Goal: Communication & Community: Answer question/provide support

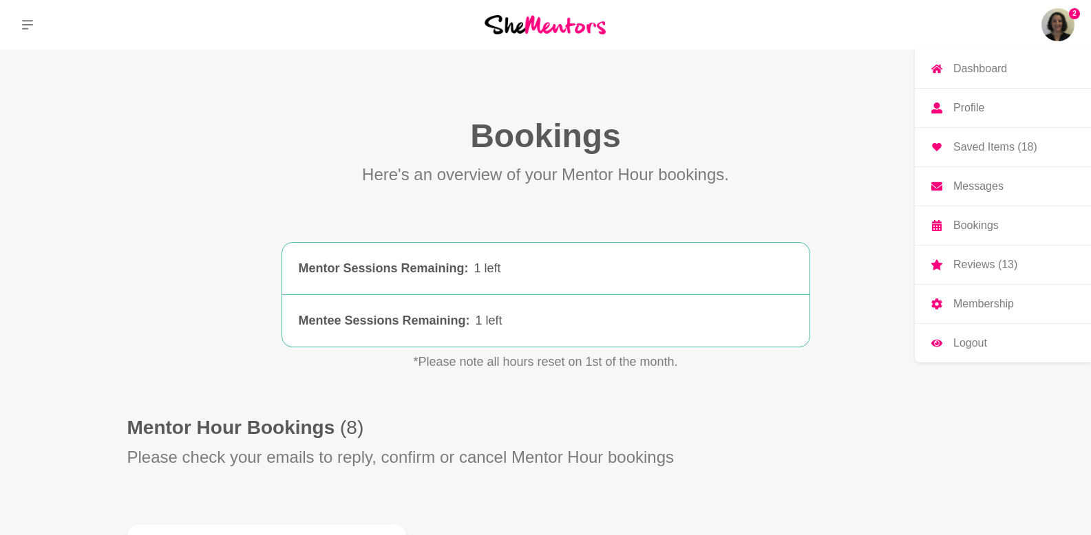
click at [1056, 24] on img at bounding box center [1057, 24] width 33 height 33
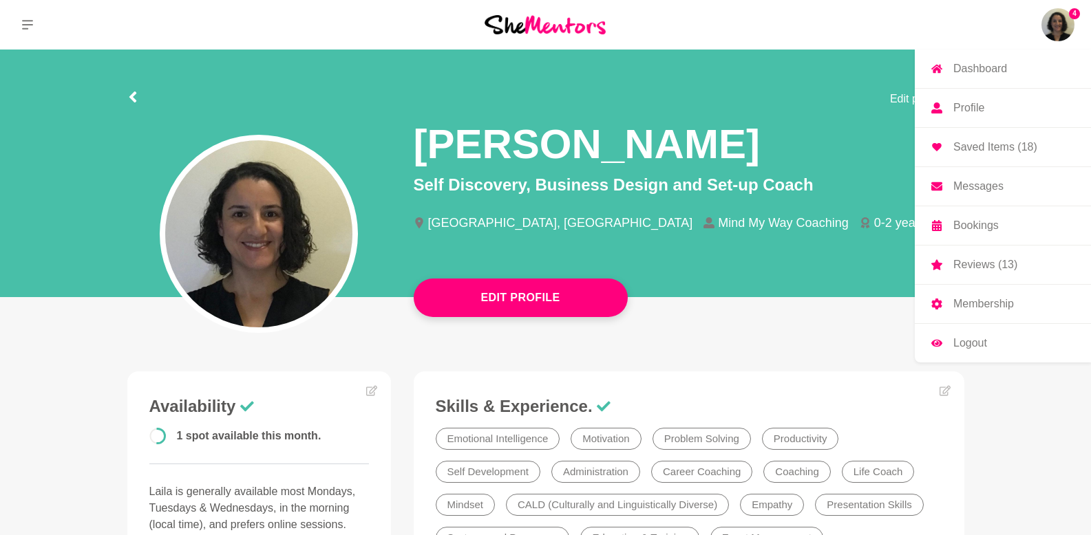
click at [968, 196] on link "Messages" at bounding box center [1003, 186] width 176 height 39
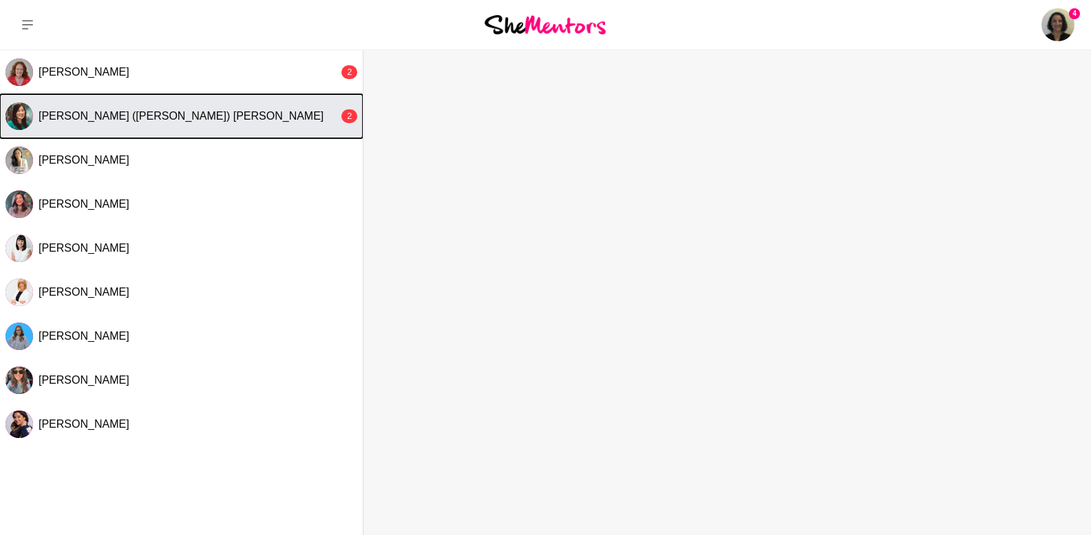
click at [65, 110] on span "[PERSON_NAME] ([PERSON_NAME]) [PERSON_NAME]" at bounding box center [181, 116] width 285 height 12
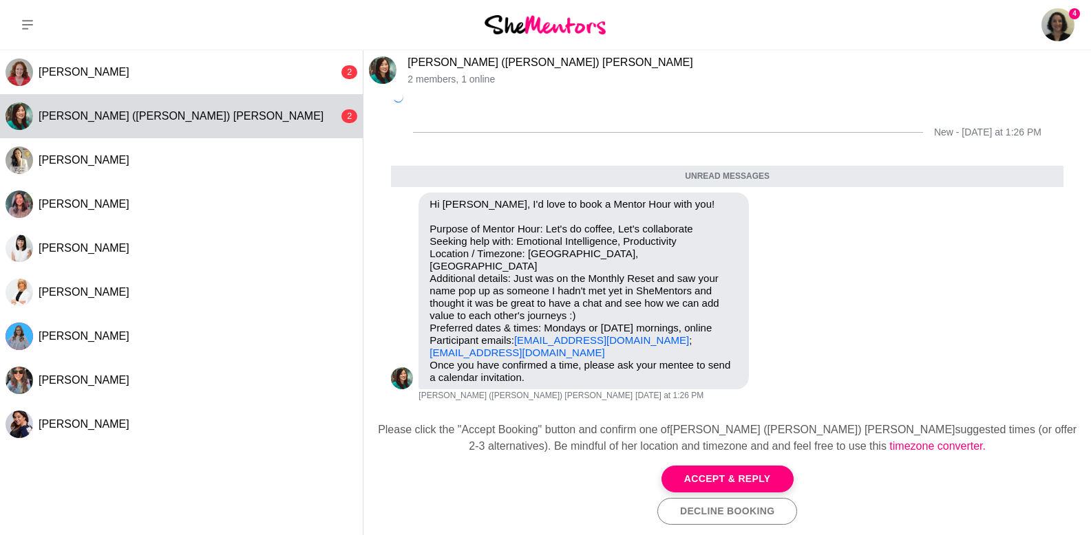
scroll to position [68, 0]
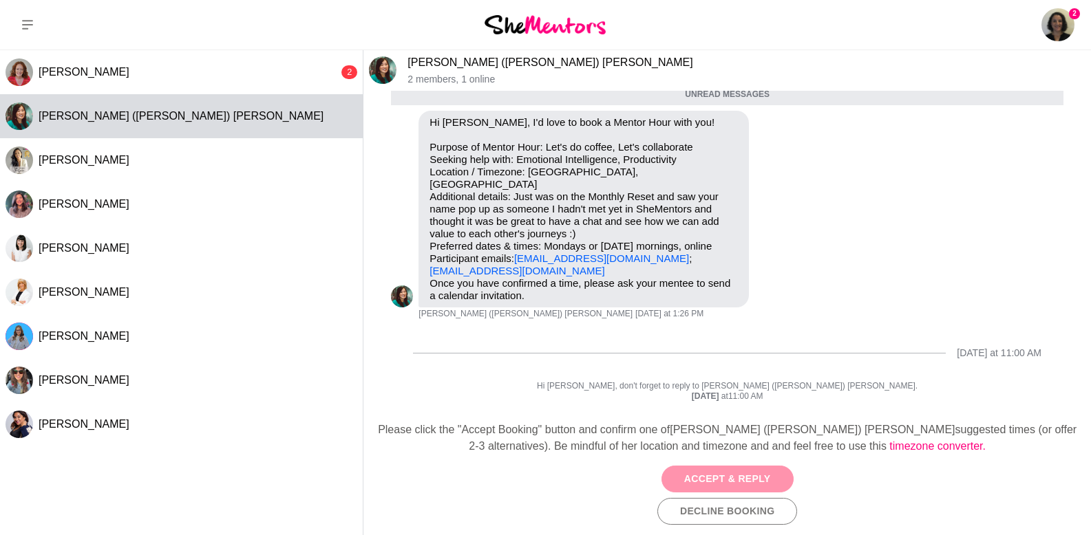
click at [712, 477] on button "Accept & Reply" at bounding box center [727, 479] width 132 height 27
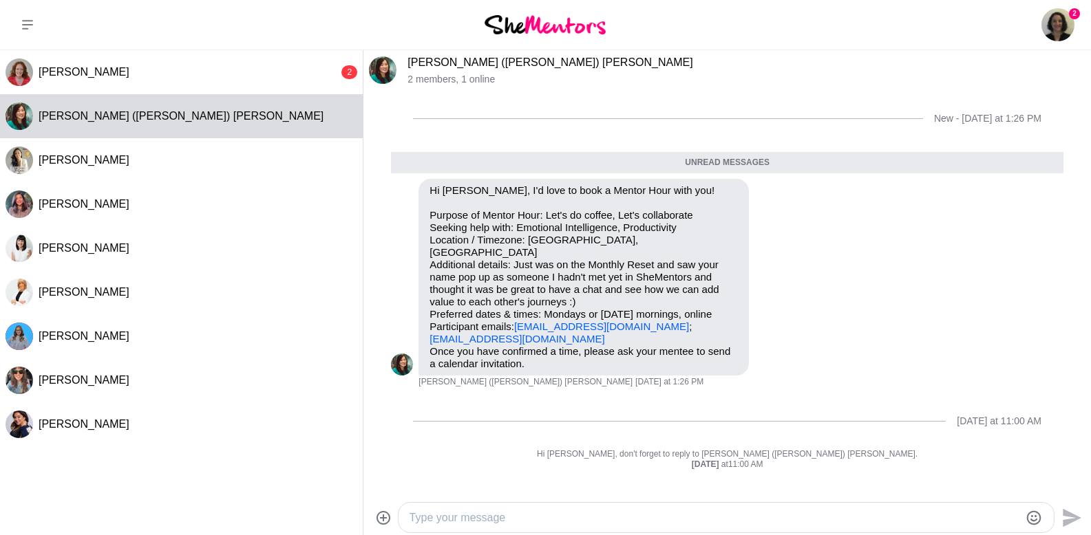
scroll to position [0, 0]
click at [557, 517] on textarea "Type your message" at bounding box center [714, 518] width 610 height 17
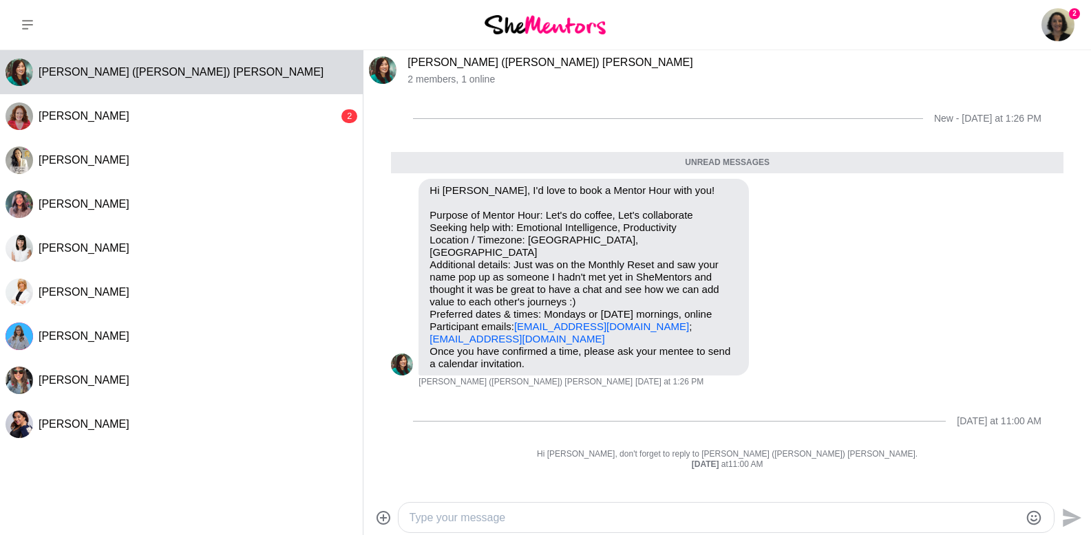
scroll to position [1, 0]
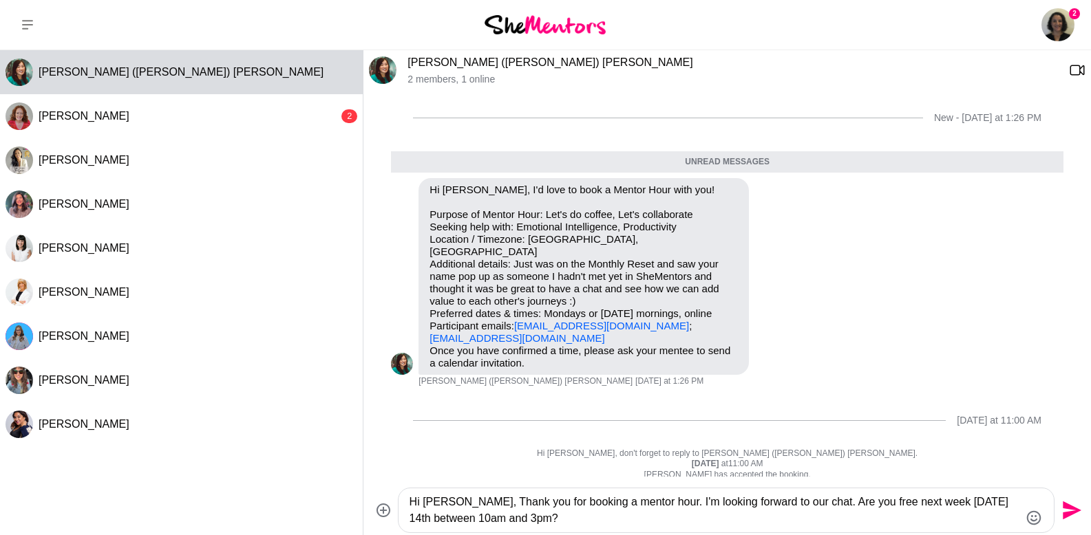
click at [999, 502] on textarea "Hi [PERSON_NAME], Thank you for booking a mentor hour. I'm looking forward to o…" at bounding box center [714, 510] width 610 height 33
click at [738, 518] on textarea "Hi [PERSON_NAME], Thank you for booking a mentor hour. I'm looking forward to o…" at bounding box center [714, 510] width 610 height 33
type textarea "Hi [PERSON_NAME], Thank you for booking a mentor hour. I'm looking forward to o…"
click at [1069, 512] on icon "Send" at bounding box center [1072, 511] width 19 height 19
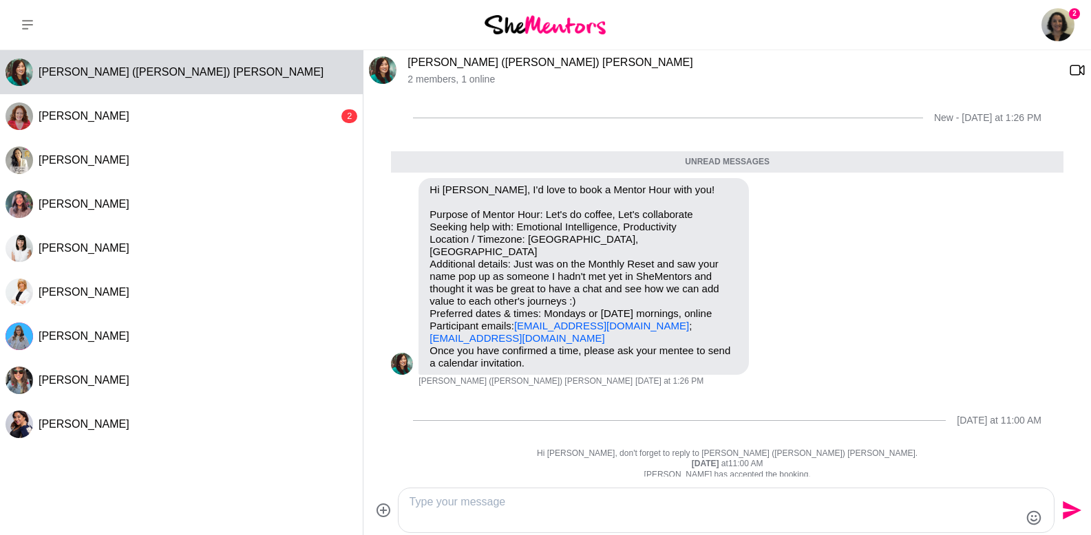
scroll to position [67, 0]
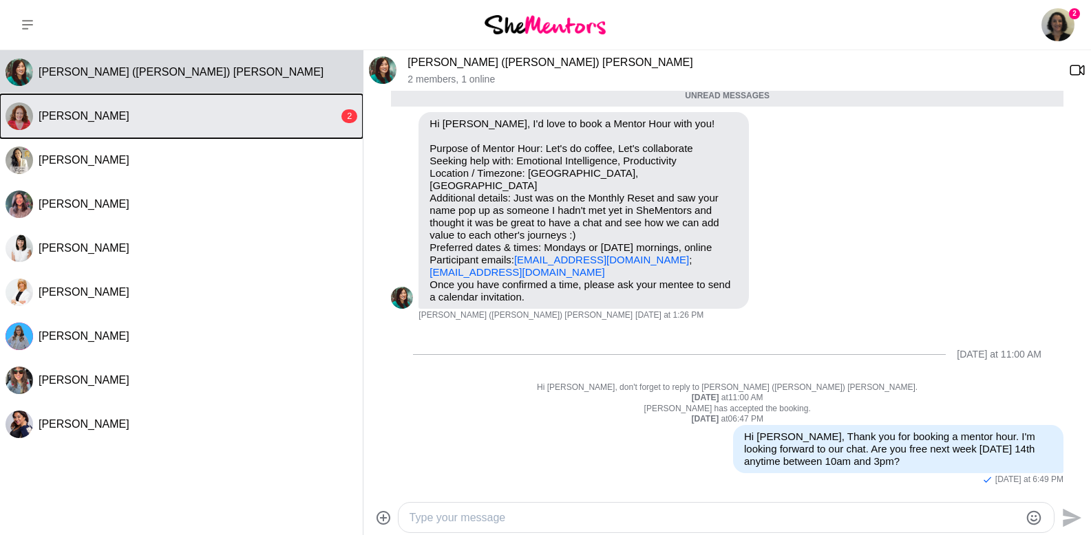
click at [175, 109] on button "[PERSON_NAME] 2" at bounding box center [181, 116] width 363 height 44
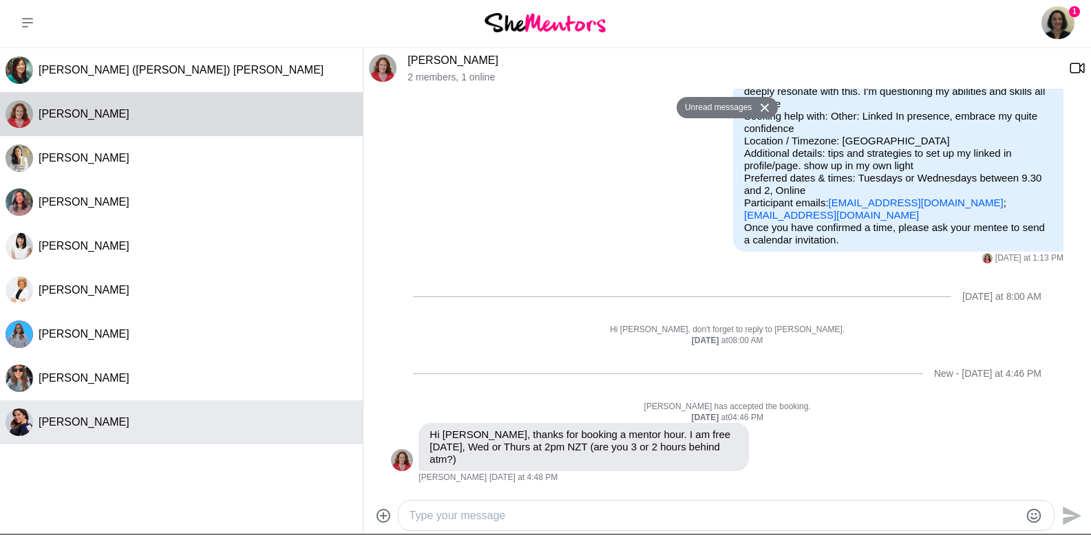
scroll to position [3, 0]
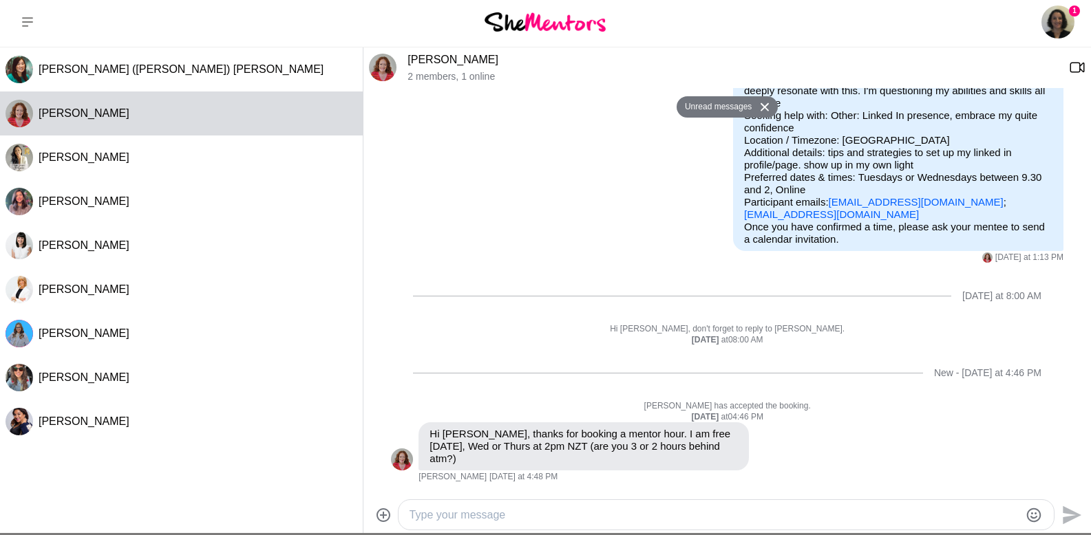
click at [502, 514] on textarea "Type your message" at bounding box center [714, 515] width 610 height 17
click at [689, 518] on textarea "Type your message" at bounding box center [714, 515] width 610 height 17
click at [526, 516] on textarea "Type your message" at bounding box center [714, 515] width 610 height 17
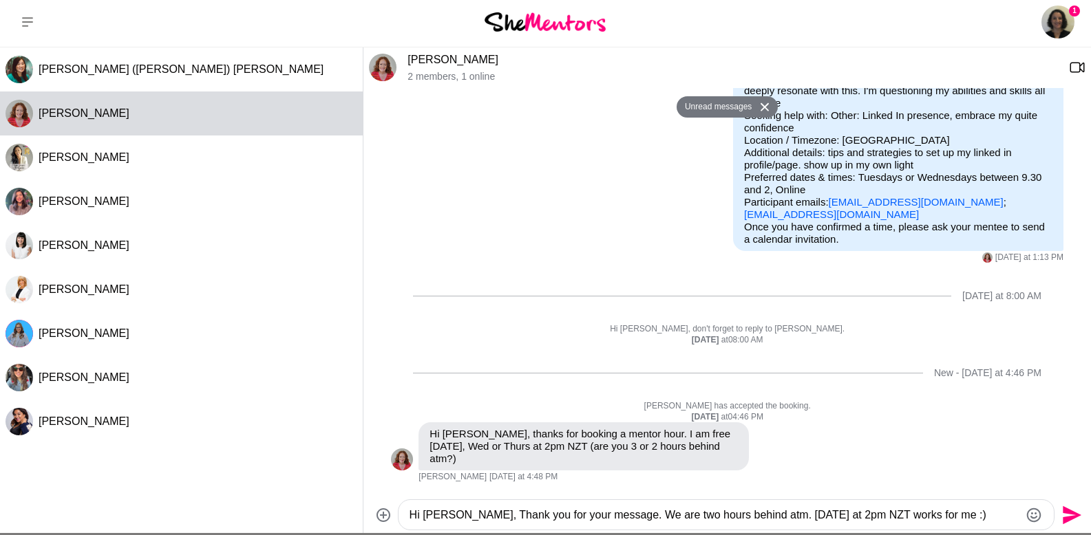
type textarea "Hi [PERSON_NAME], Thank you for your message. We are two hours behind atm. [DAT…"
click at [1069, 523] on icon "Send" at bounding box center [1070, 515] width 22 height 22
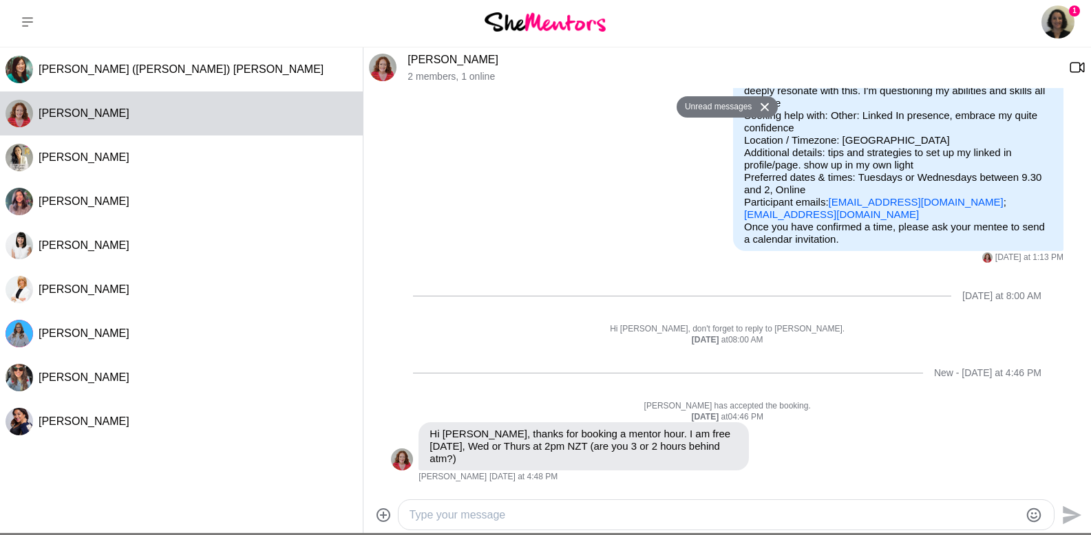
scroll to position [180, 0]
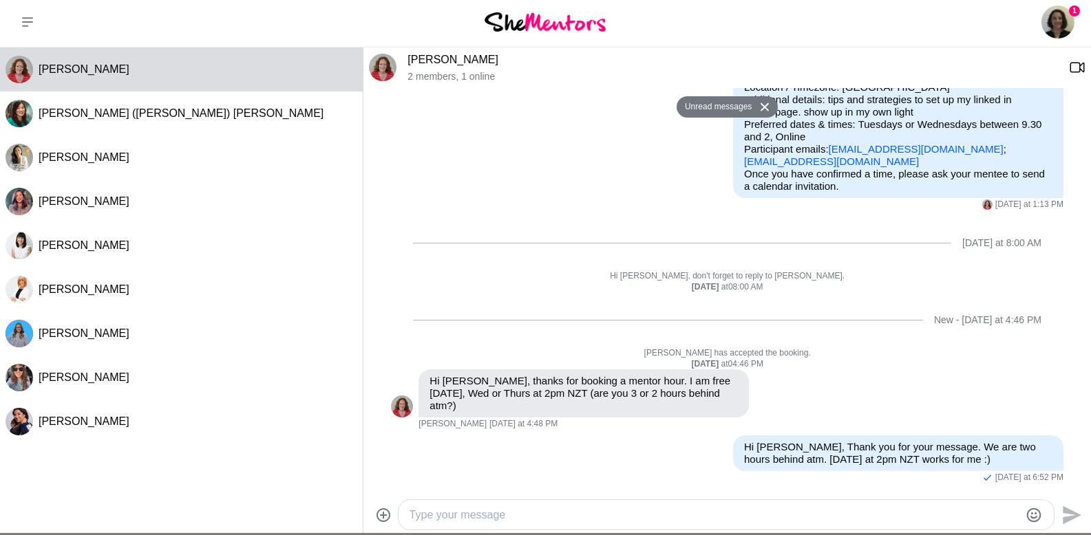
click at [871, 515] on textarea "Type your message" at bounding box center [714, 515] width 610 height 17
type textarea "I can send you a zoom invite"
drag, startPoint x: 560, startPoint y: 502, endPoint x: 356, endPoint y: 500, distance: 203.0
click at [356, 500] on div "[PERSON_NAME] ([PERSON_NAME]) [PERSON_NAME] [PERSON_NAME] Absolom [PERSON_NAME]…" at bounding box center [545, 290] width 1091 height 486
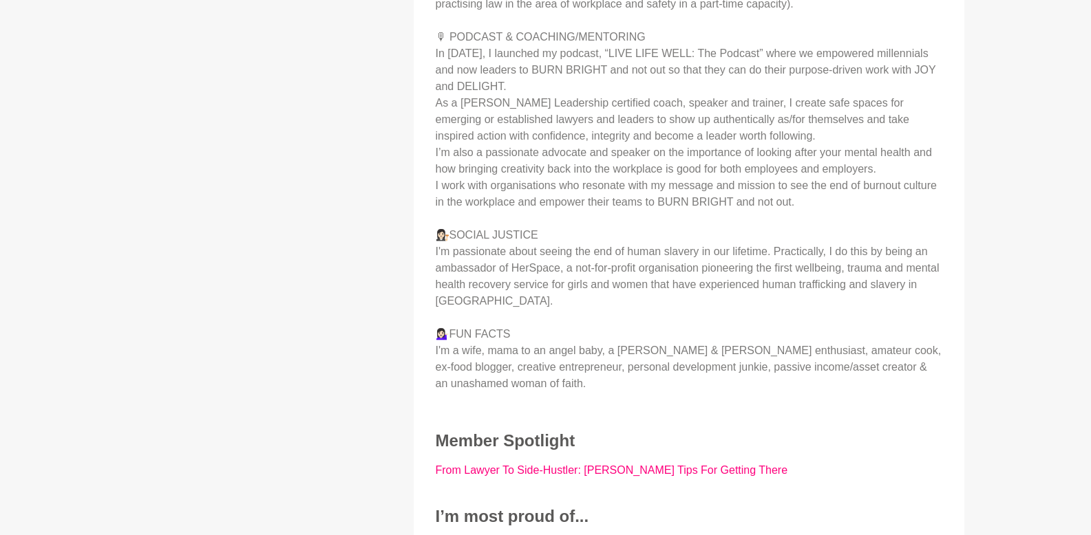
scroll to position [1025, 0]
